Goal: Task Accomplishment & Management: Use online tool/utility

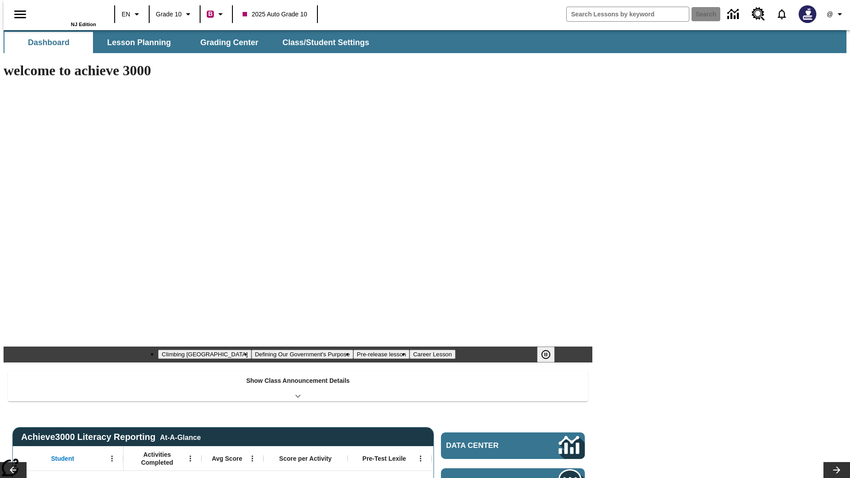
type input "-1"
click at [226, 42] on button "Grading Center" at bounding box center [229, 42] width 89 height 21
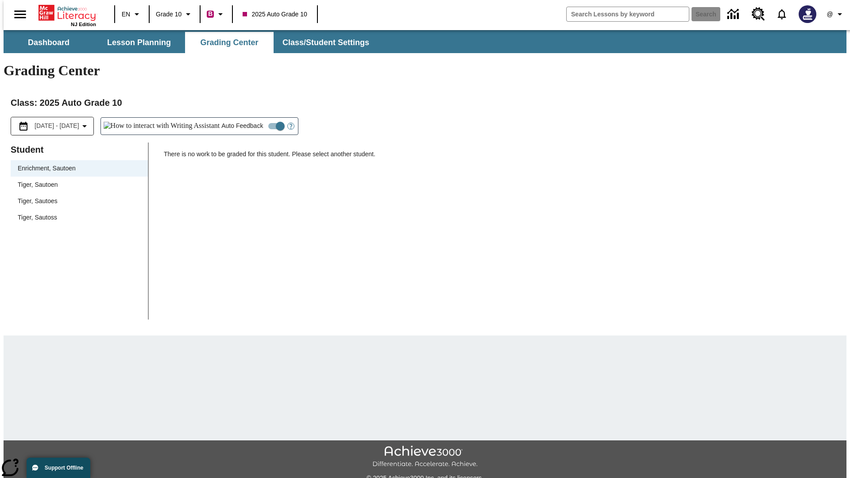
click at [76, 180] on span "Tiger, Sautoen" at bounding box center [79, 184] width 123 height 9
click at [289, 124] on icon "Open Help for Writing Assistant" at bounding box center [290, 126] width 3 height 5
